Goal: Task Accomplishment & Management: Use online tool/utility

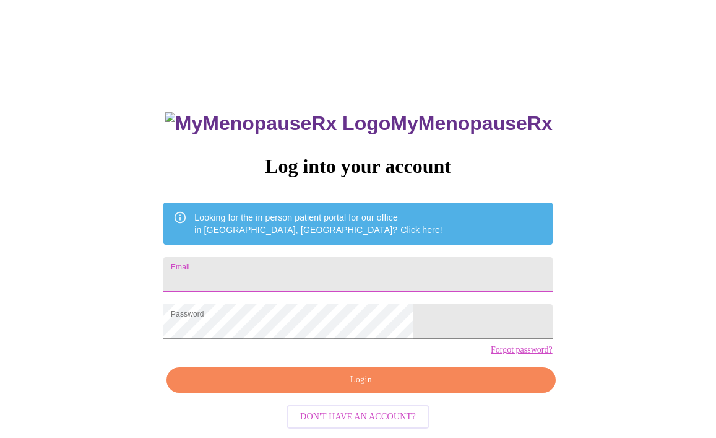
click at [275, 264] on input "Email" at bounding box center [357, 274] width 389 height 35
type input "[EMAIL_ADDRESS][DOMAIN_NAME]"
click at [361, 387] on span "Login" at bounding box center [361, 379] width 360 height 15
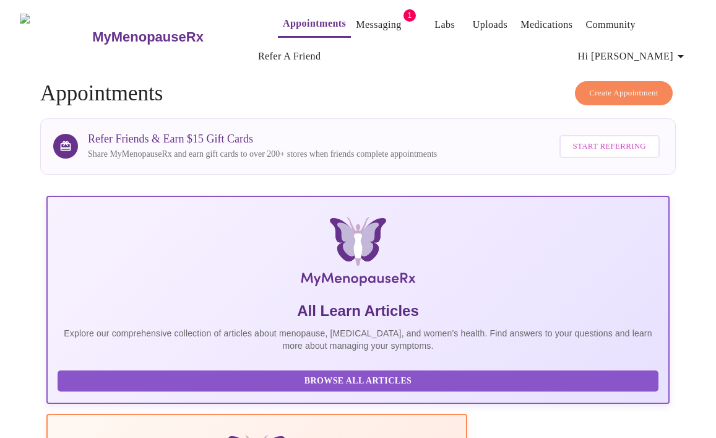
click at [356, 17] on link "Messaging" at bounding box center [378, 24] width 45 height 17
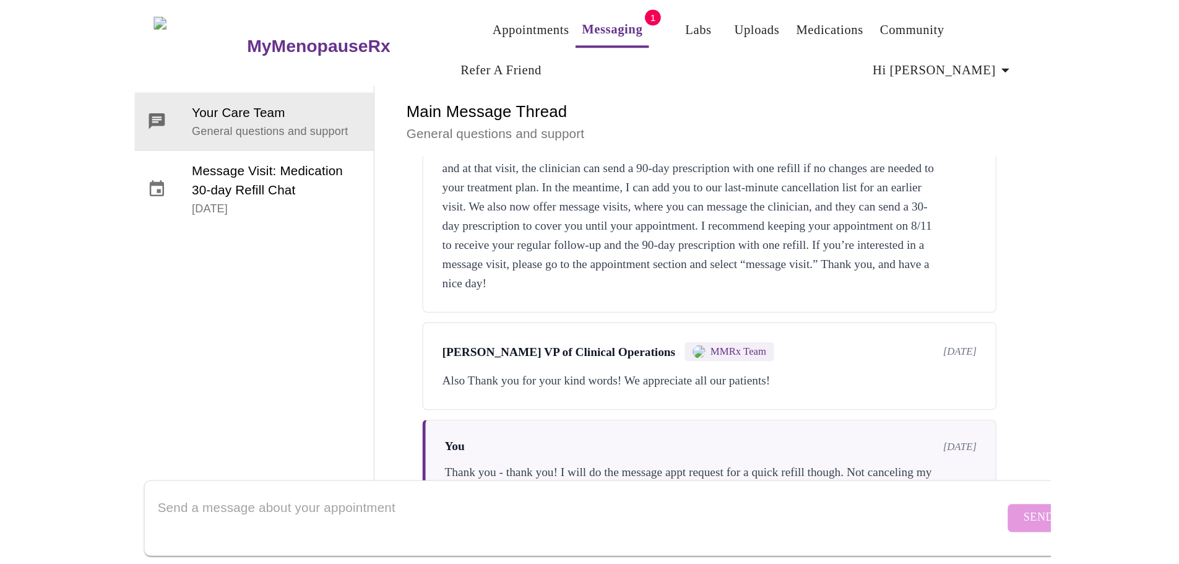
scroll to position [549, 0]
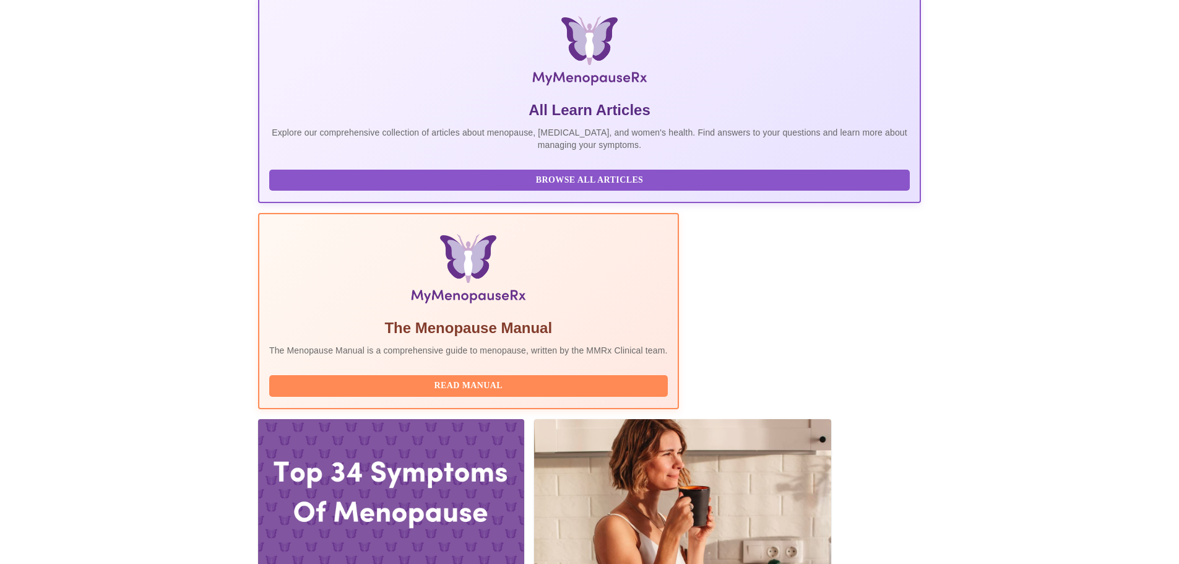
scroll to position [186, 0]
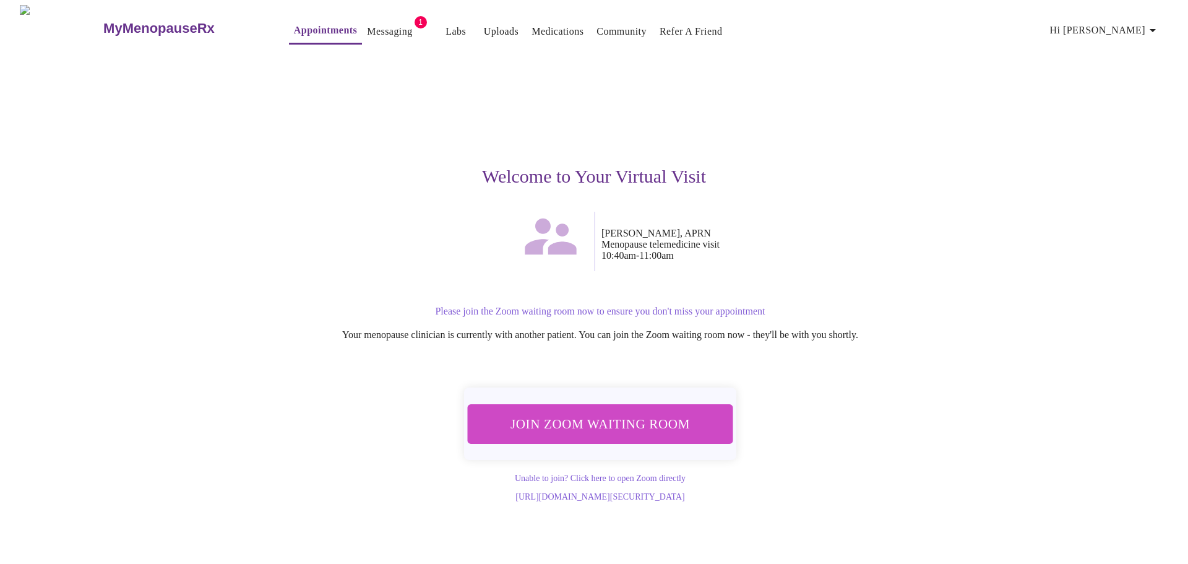
click at [595, 423] on span "Join Zoom Waiting Room" at bounding box center [600, 423] width 233 height 23
